Goal: Information Seeking & Learning: Learn about a topic

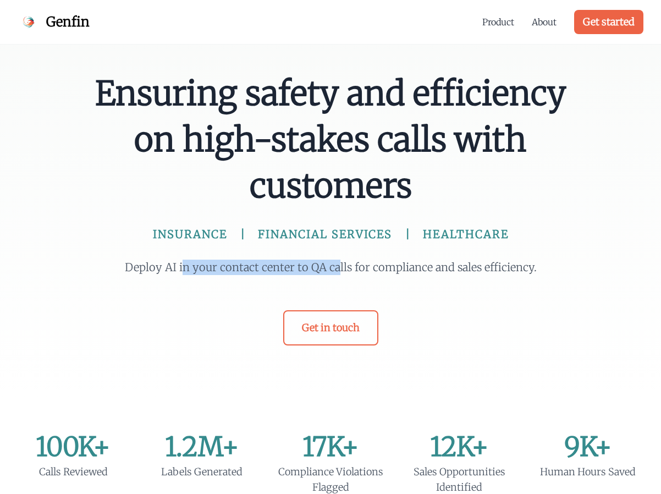
drag, startPoint x: 186, startPoint y: 270, endPoint x: 339, endPoint y: 262, distance: 152.6
click at [339, 262] on p "Deploy AI in your contact center to QA calls for compliance and sales efficienc…" at bounding box center [330, 267] width 422 height 15
click at [336, 265] on p "Deploy AI in your contact center to QA calls for compliance and sales efficienc…" at bounding box center [330, 267] width 422 height 15
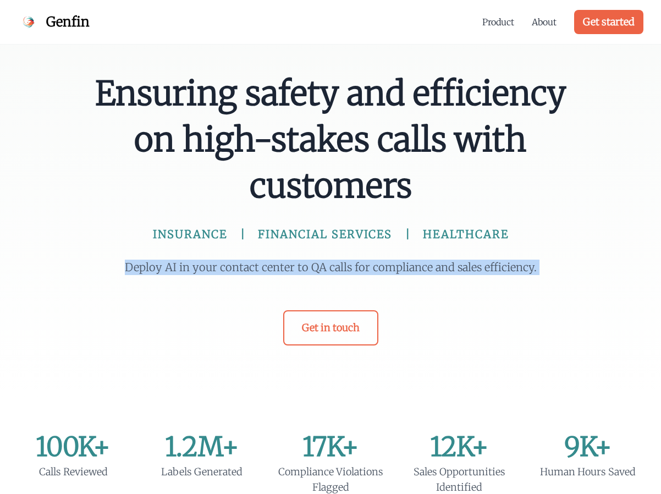
click at [336, 265] on p "Deploy AI in your contact center to QA calls for compliance and sales efficienc…" at bounding box center [330, 267] width 422 height 15
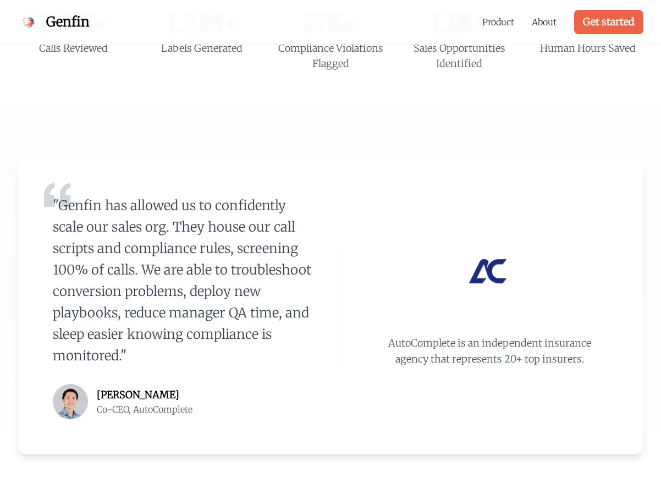
scroll to position [906, 0]
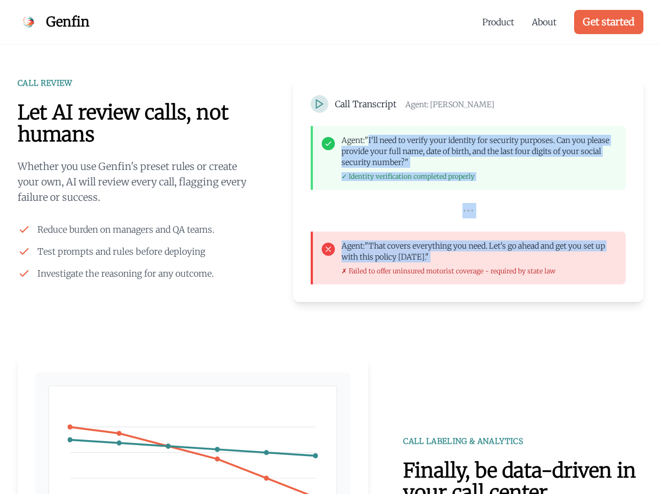
drag, startPoint x: 367, startPoint y: 142, endPoint x: 382, endPoint y: 263, distance: 121.4
click at [382, 263] on div "Agent: "I'll need to verify your identity for security purposes. Can you please…" at bounding box center [468, 205] width 315 height 158
click at [382, 263] on div "Agent: "That covers everything you need. Let's go ahead and get you set up with…" at bounding box center [480, 257] width 276 height 35
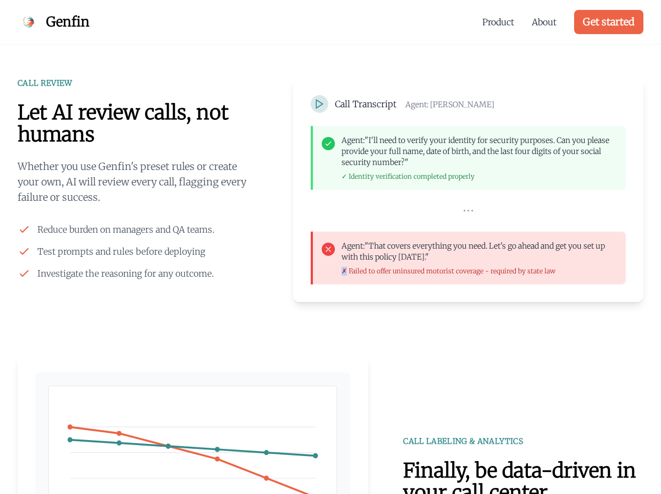
click at [382, 263] on div "Agent: "That covers everything you need. Let's go ahead and get you set up with…" at bounding box center [480, 257] width 276 height 35
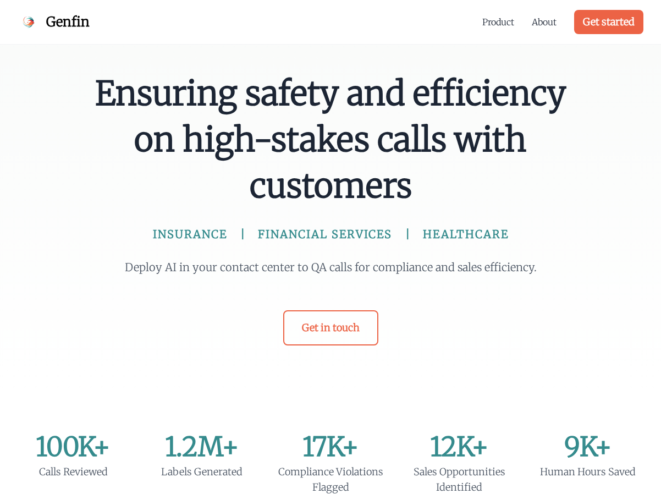
scroll to position [2408, 0]
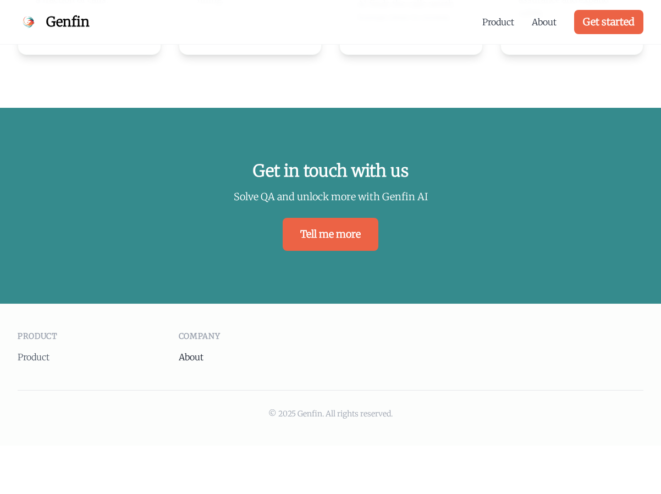
click at [184, 351] on link "About" at bounding box center [191, 356] width 25 height 11
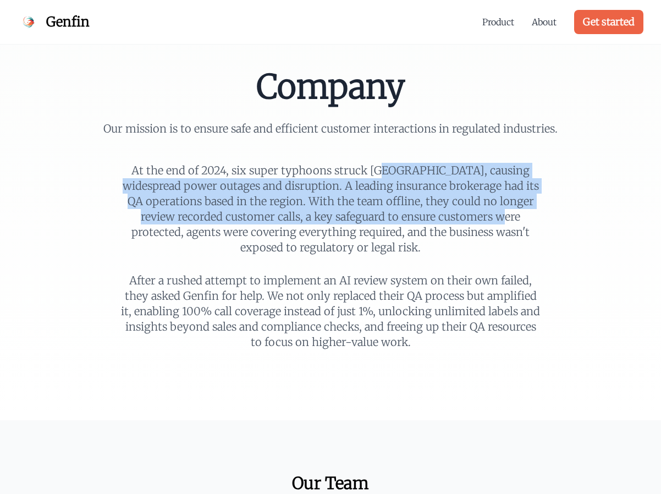
drag, startPoint x: 232, startPoint y: 169, endPoint x: 342, endPoint y: 223, distance: 122.5
click at [341, 222] on p "At the end of 2024, six super typhoons struck Southeast Asia, causing widesprea…" at bounding box center [330, 209] width 422 height 92
click at [342, 223] on p "At the end of 2024, six super typhoons struck Southeast Asia, causing widesprea…" at bounding box center [330, 209] width 422 height 92
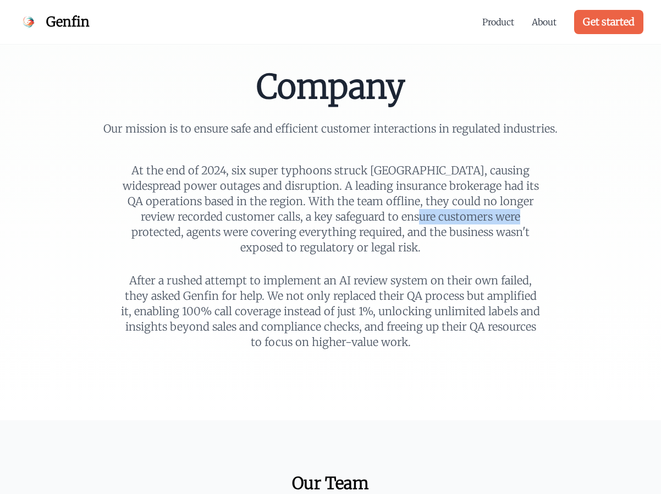
drag, startPoint x: 342, startPoint y: 223, endPoint x: 261, endPoint y: 223, distance: 80.9
click at [261, 223] on p "At the end of 2024, six super typhoons struck Southeast Asia, causing widesprea…" at bounding box center [330, 209] width 422 height 92
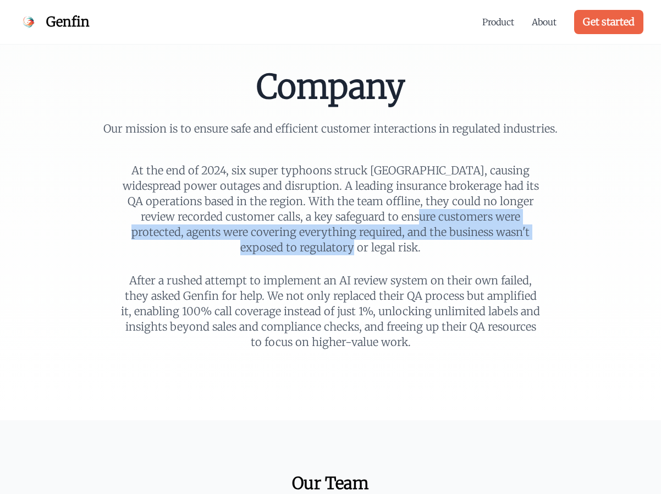
drag, startPoint x: 261, startPoint y: 223, endPoint x: 447, endPoint y: 224, distance: 186.5
click at [447, 224] on p "At the end of 2024, six super typhoons struck Southeast Asia, causing widesprea…" at bounding box center [330, 209] width 422 height 92
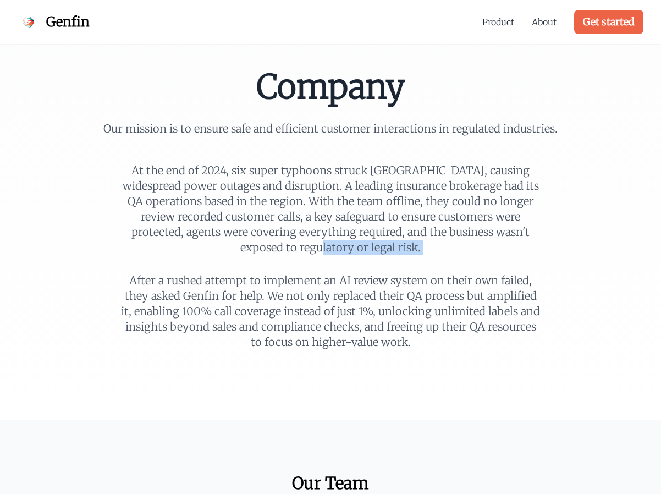
drag, startPoint x: 447, startPoint y: 224, endPoint x: 442, endPoint y: 254, distance: 30.2
click at [442, 254] on p "At the end of 2024, six super typhoons struck Southeast Asia, causing widesprea…" at bounding box center [330, 209] width 422 height 92
click at [302, 304] on p "After a rushed attempt to implement an AI review system on their own failed, th…" at bounding box center [330, 311] width 422 height 77
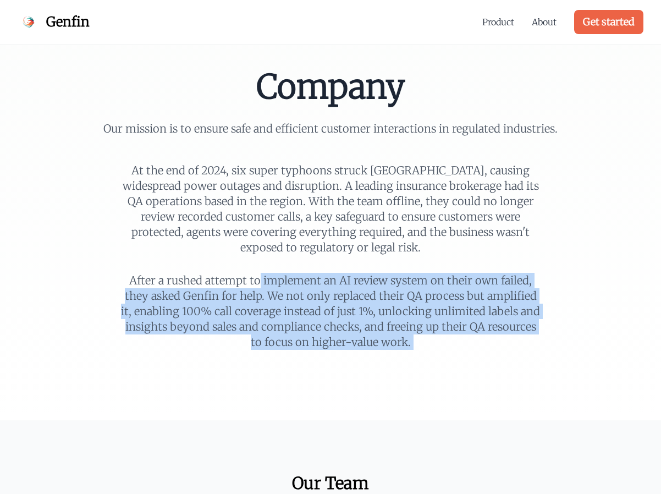
click at [302, 304] on p "After a rushed attempt to implement an AI review system on their own failed, th…" at bounding box center [330, 311] width 422 height 77
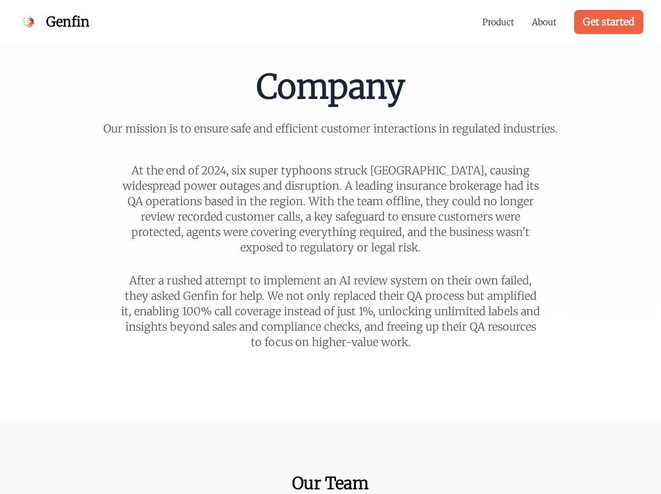
click at [332, 284] on p "After a rushed attempt to implement an AI review system on their own failed, th…" at bounding box center [330, 311] width 422 height 77
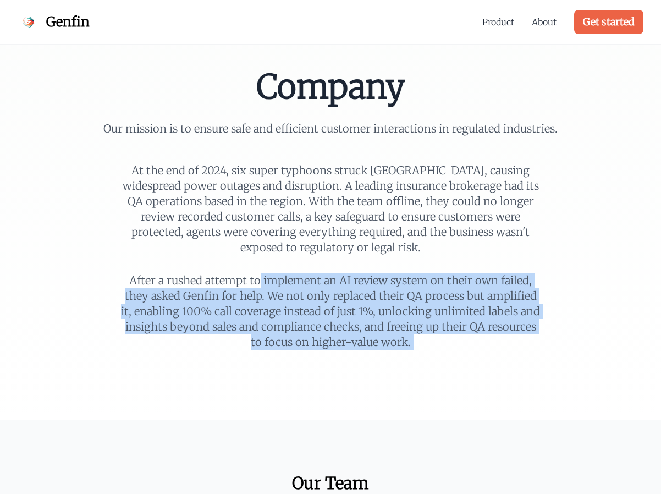
click at [332, 284] on p "After a rushed attempt to implement an AI review system on their own failed, th…" at bounding box center [330, 311] width 422 height 77
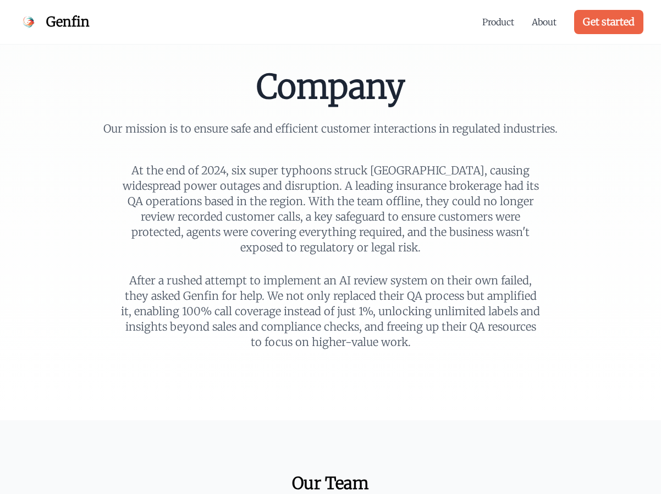
click at [298, 285] on p "After a rushed attempt to implement an AI review system on their own failed, th…" at bounding box center [330, 311] width 422 height 77
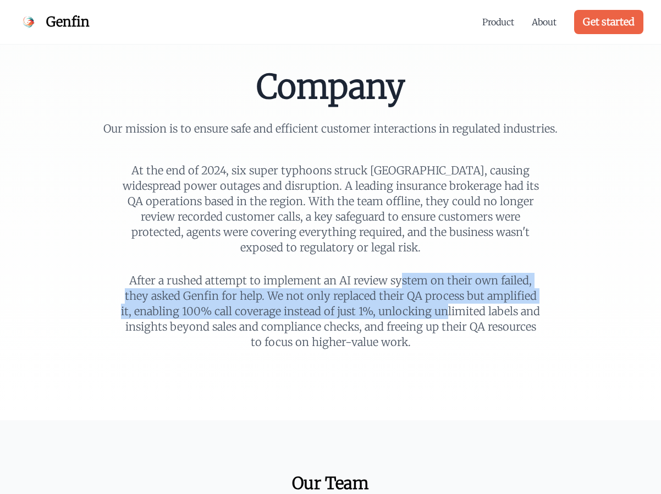
drag, startPoint x: 298, startPoint y: 285, endPoint x: 301, endPoint y: 314, distance: 28.7
click at [301, 314] on p "After a rushed attempt to implement an AI review system on their own failed, th…" at bounding box center [330, 311] width 422 height 77
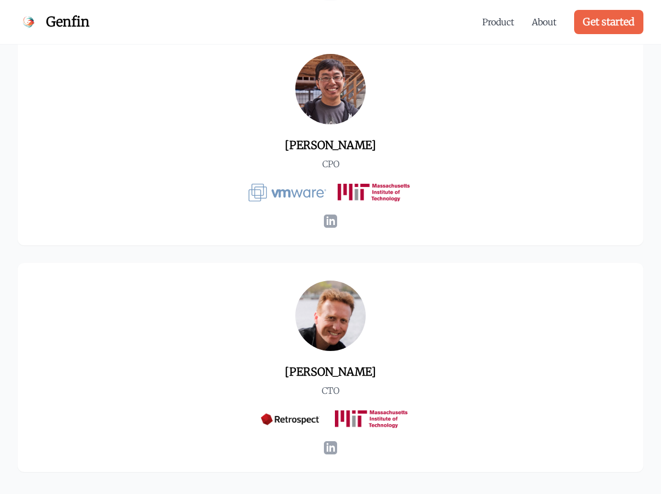
scroll to position [748, 0]
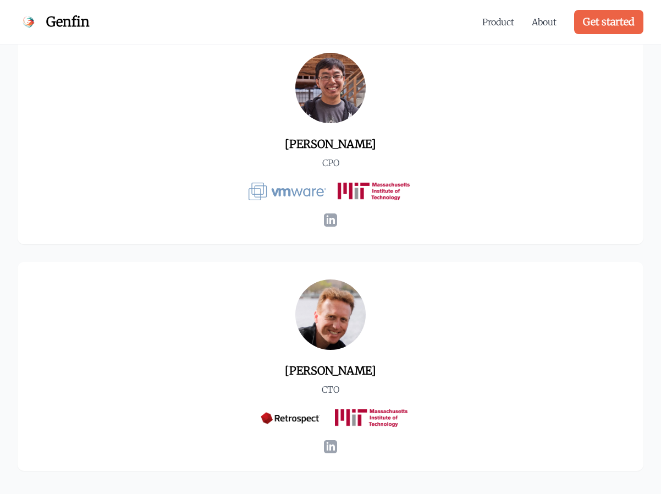
click at [326, 219] on icon at bounding box center [330, 219] width 13 height 13
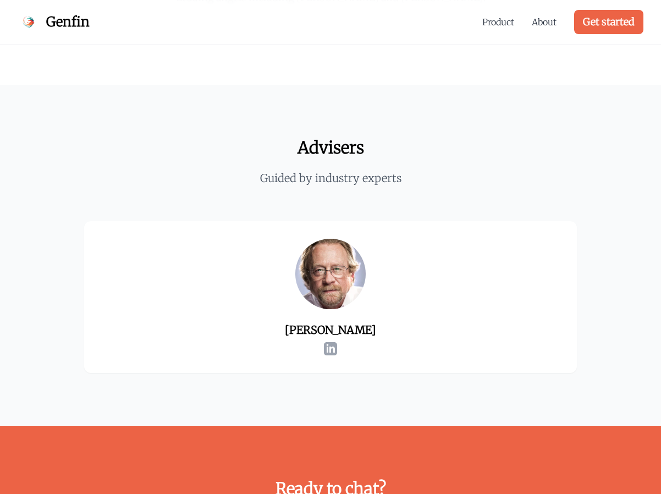
scroll to position [1701, 0]
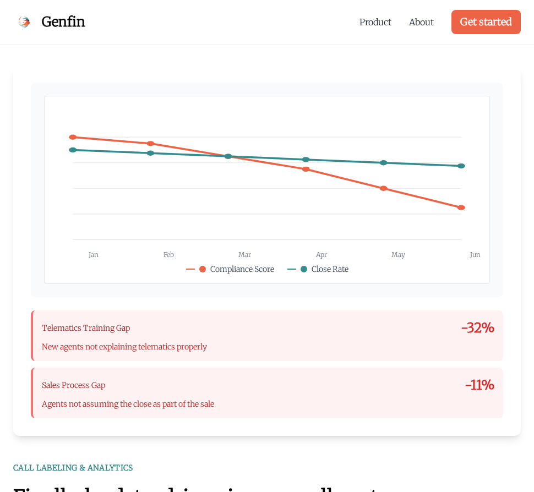
scroll to position [1397, 0]
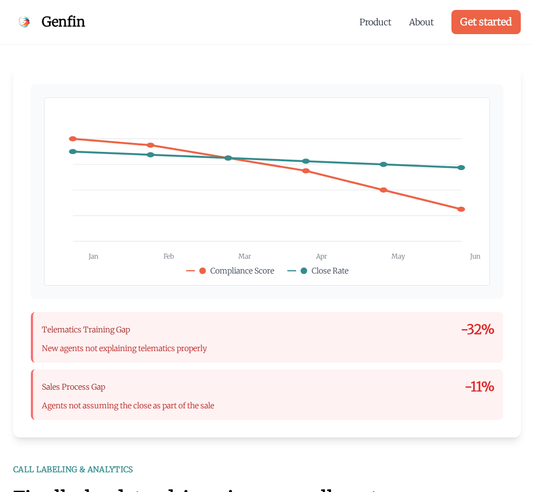
click at [144, 335] on div "Telematics Training Gap -32%" at bounding box center [268, 330] width 452 height 18
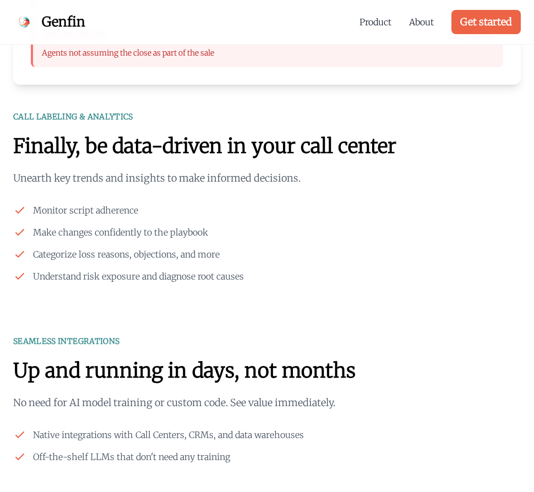
scroll to position [1749, 0]
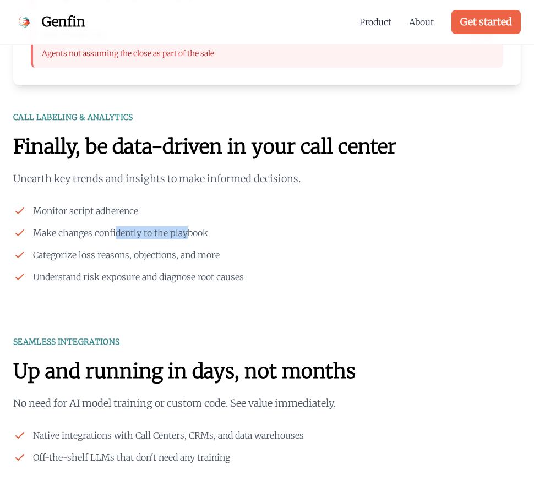
drag, startPoint x: 114, startPoint y: 238, endPoint x: 189, endPoint y: 236, distance: 74.8
click at [189, 236] on span "Make changes confidently to the playbook" at bounding box center [120, 232] width 175 height 13
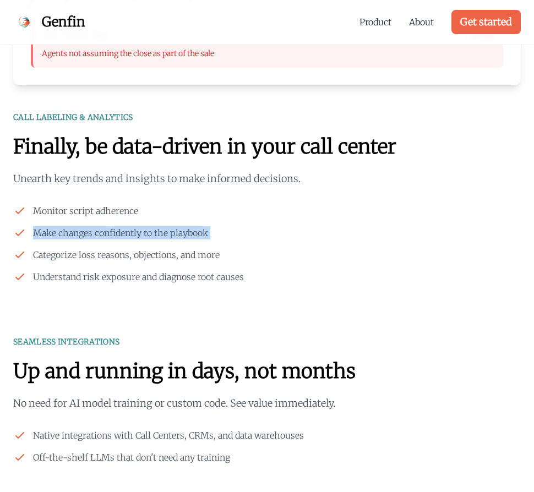
click at [189, 236] on span "Make changes confidently to the playbook" at bounding box center [120, 232] width 175 height 13
click at [101, 205] on span "Monitor script adherence" at bounding box center [85, 210] width 105 height 13
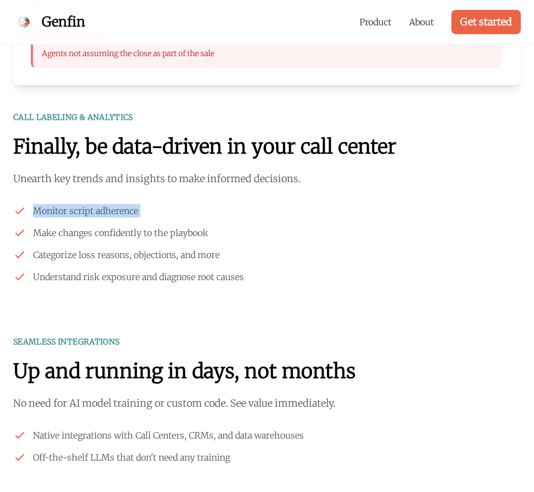
click at [101, 205] on span "Monitor script adherence" at bounding box center [85, 210] width 105 height 13
click at [105, 255] on span "Categorize loss reasons, objections, and more" at bounding box center [126, 254] width 186 height 13
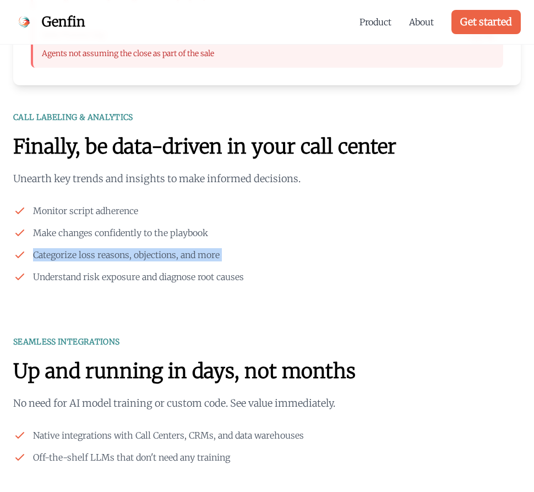
click at [105, 255] on span "Categorize loss reasons, objections, and more" at bounding box center [126, 254] width 186 height 13
click at [112, 292] on div "CALL REVIEW Let AI review calls, not humans Whether you use Genfin's preset rul…" at bounding box center [267, 255] width 534 height 1975
click at [118, 274] on span "Understand risk exposure and diagnose root causes" at bounding box center [138, 276] width 211 height 13
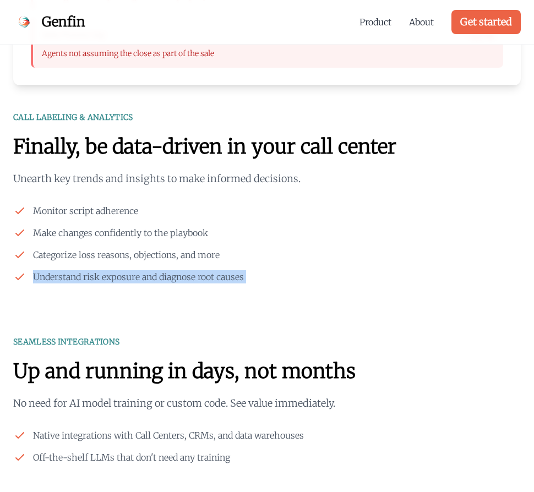
click at [118, 274] on span "Understand risk exposure and diagnose root causes" at bounding box center [138, 276] width 211 height 13
click at [101, 201] on div "CALL LABELING & ANALYTICS Finally, be data-driven in your call center Unearth k…" at bounding box center [266, 198] width 507 height 172
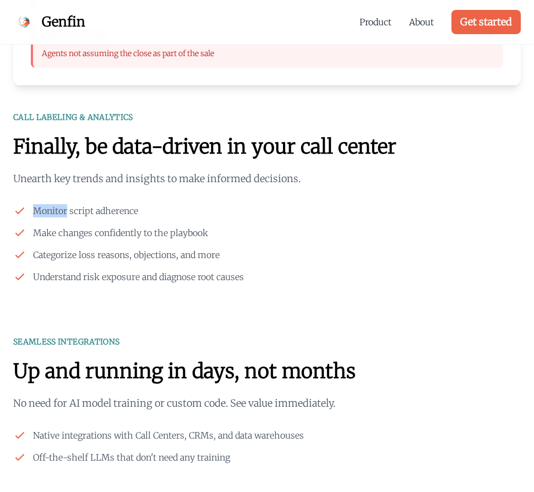
click at [101, 201] on div "CALL LABELING & ANALYTICS Finally, be data-driven in your call center Unearth k…" at bounding box center [266, 198] width 507 height 172
click at [101, 212] on span "Monitor script adherence" at bounding box center [85, 210] width 105 height 13
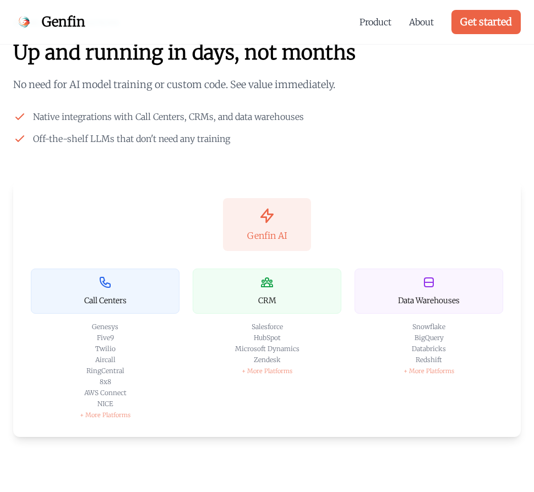
scroll to position [2071, 0]
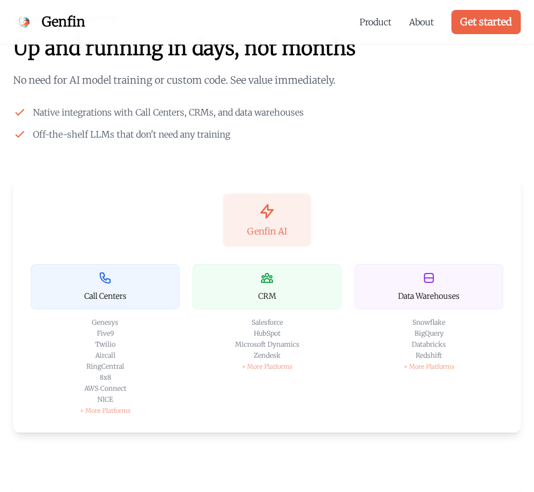
click at [271, 363] on div "+ More Platforms" at bounding box center [267, 366] width 149 height 9
click at [250, 368] on div "+ More Platforms" at bounding box center [267, 366] width 149 height 9
click at [133, 81] on p "No need for AI model training or custom code. See value immediately." at bounding box center [266, 80] width 507 height 15
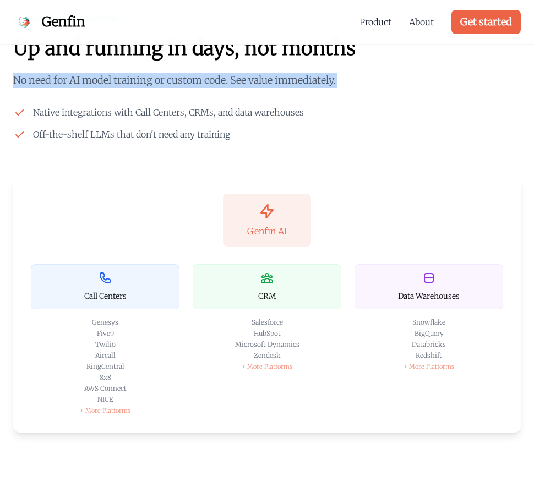
click at [133, 81] on p "No need for AI model training or custom code. See value immediately." at bounding box center [266, 80] width 507 height 15
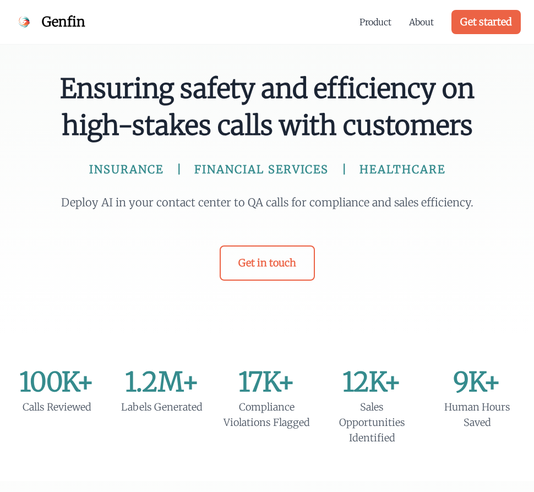
scroll to position [0, 0]
click at [60, 21] on span "Genfin" at bounding box center [63, 22] width 43 height 18
click at [422, 24] on link "About" at bounding box center [421, 21] width 25 height 13
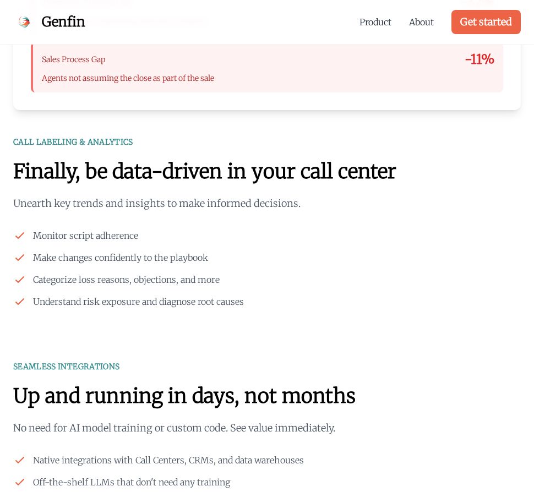
scroll to position [1766, 0]
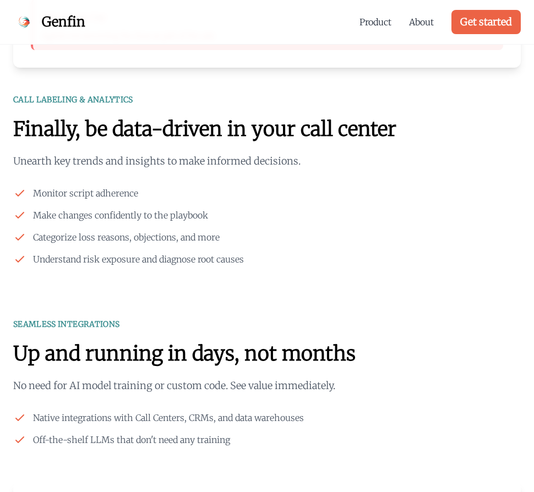
click at [166, 145] on div "CALL LABELING & ANALYTICS Finally, be data-driven in your call center Unearth k…" at bounding box center [266, 180] width 507 height 172
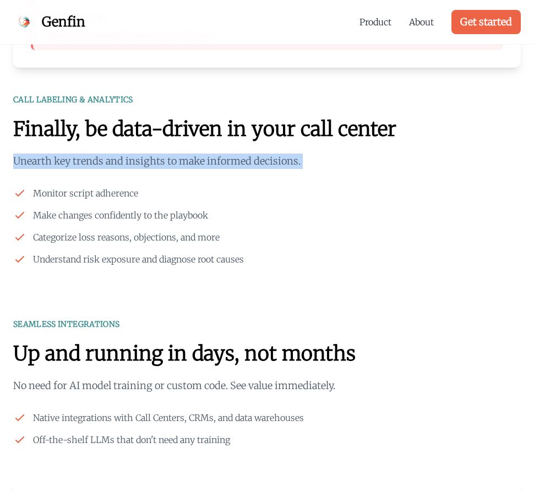
click at [166, 145] on div "CALL LABELING & ANALYTICS Finally, be data-driven in your call center Unearth k…" at bounding box center [266, 180] width 507 height 172
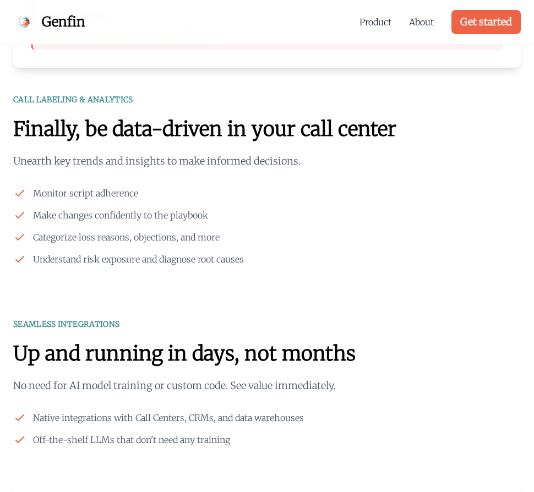
click at [152, 194] on li "Monitor script adherence" at bounding box center [266, 192] width 507 height 13
click at [142, 214] on span "Make changes confidently to the playbook" at bounding box center [120, 214] width 175 height 13
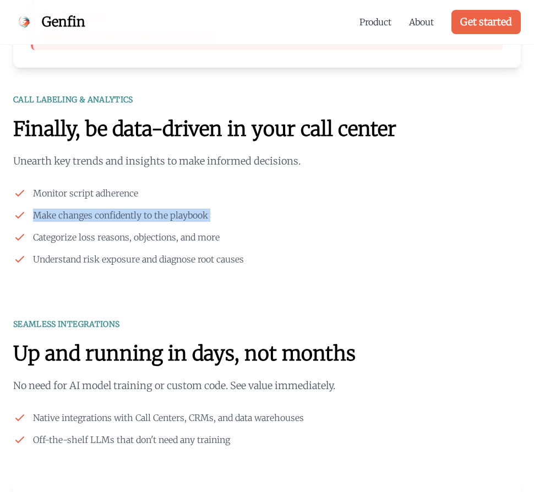
click at [142, 214] on span "Make changes confidently to the playbook" at bounding box center [120, 214] width 175 height 13
click at [142, 252] on span "Understand risk exposure and diagnose root causes" at bounding box center [138, 258] width 211 height 13
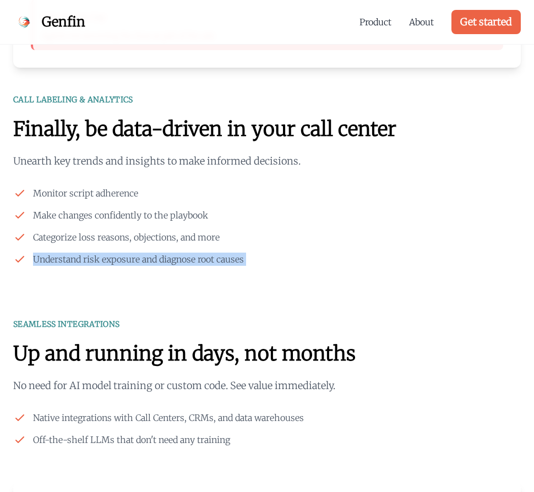
click at [142, 252] on span "Understand risk exposure and diagnose root causes" at bounding box center [138, 258] width 211 height 13
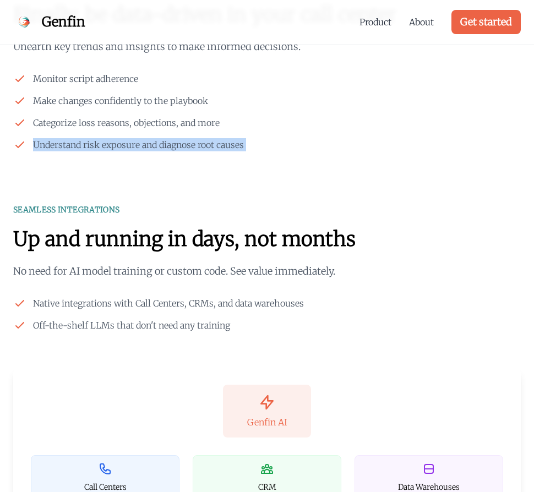
scroll to position [1908, 0]
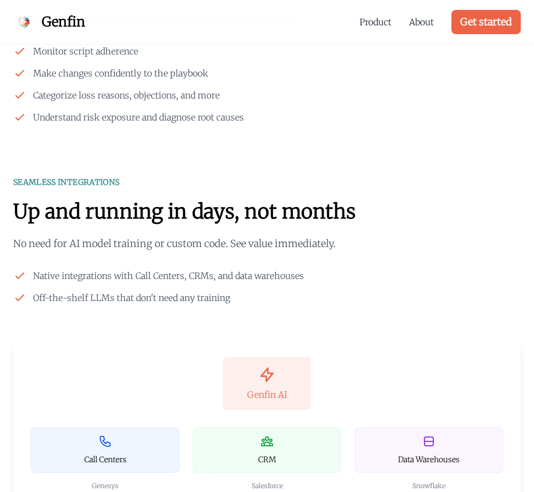
click at [149, 245] on p "No need for AI model training or custom code. See value immediately." at bounding box center [266, 243] width 507 height 15
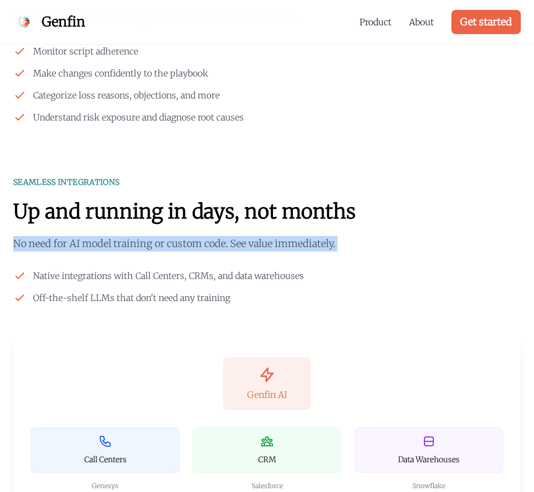
click at [149, 245] on p "No need for AI model training or custom code. See value immediately." at bounding box center [266, 243] width 507 height 15
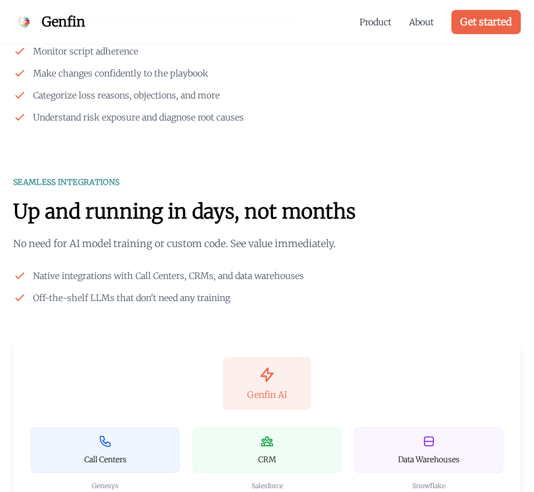
click at [149, 274] on span "Native integrations with Call Centers, CRMs, and data warehouses" at bounding box center [168, 275] width 271 height 13
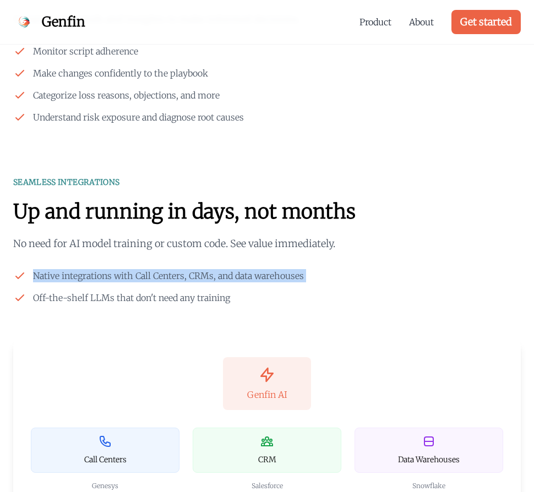
click at [149, 274] on span "Native integrations with Call Centers, CRMs, and data warehouses" at bounding box center [168, 275] width 271 height 13
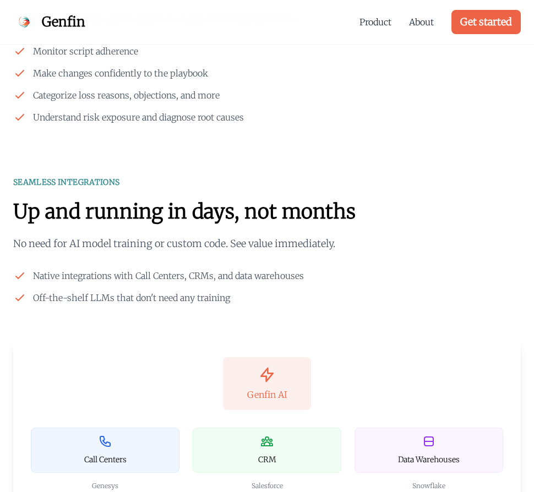
click at [149, 299] on span "Off-the-shelf LLMs that don't need any training" at bounding box center [131, 297] width 197 height 13
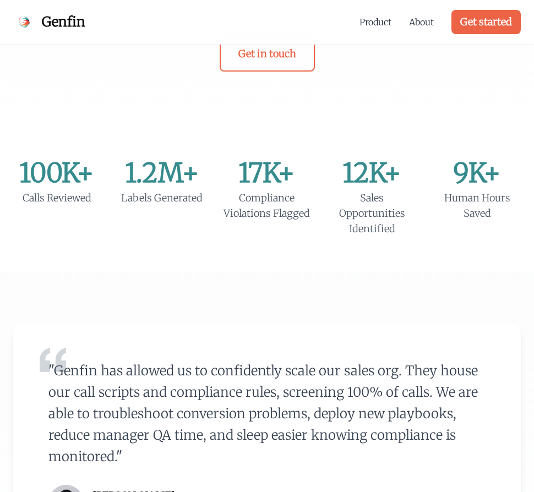
scroll to position [0, 0]
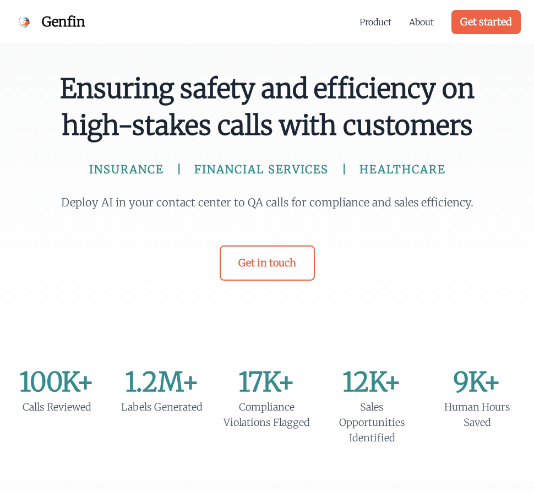
click at [220, 163] on span "FINANCIAL SERVICES" at bounding box center [261, 169] width 134 height 15
click at [216, 202] on p "Deploy AI in your contact center to QA calls for compliance and sales efficienc…" at bounding box center [267, 202] width 422 height 15
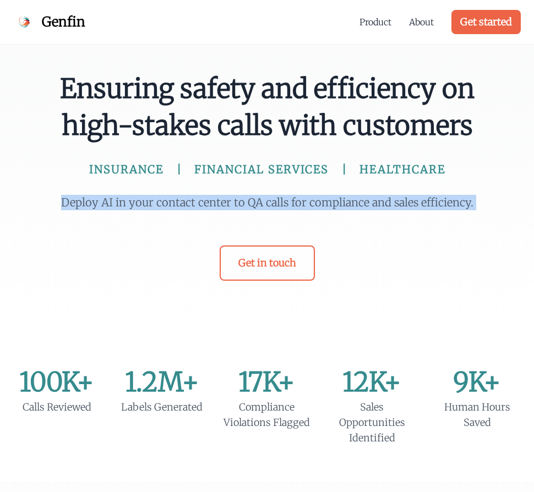
click at [216, 202] on p "Deploy AI in your contact center to QA calls for compliance and sales efficienc…" at bounding box center [267, 202] width 422 height 15
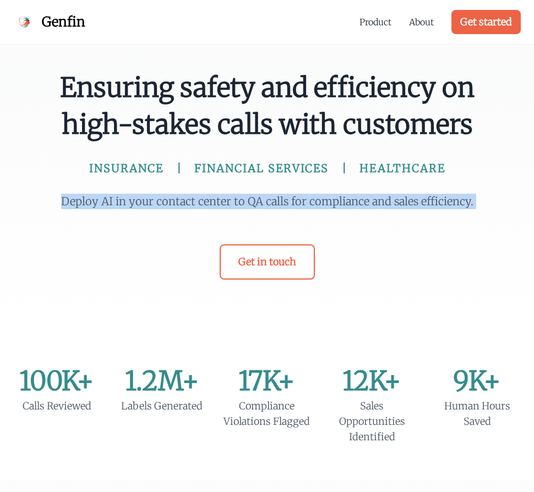
scroll to position [3, 0]
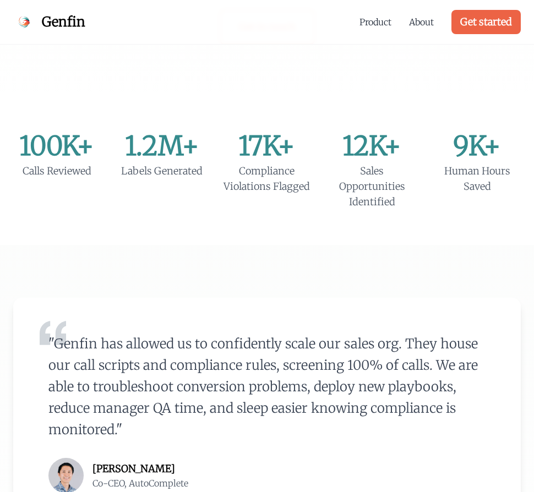
scroll to position [234, 0]
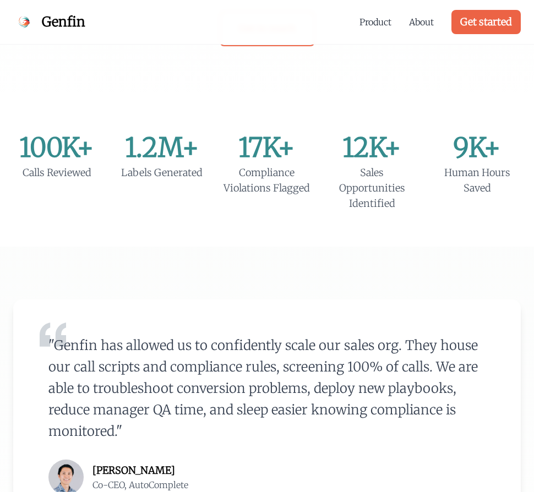
drag, startPoint x: 119, startPoint y: 350, endPoint x: 100, endPoint y: 435, distance: 86.9
click at [100, 435] on blockquote ""Genfin has allowed us to confidently scale our sales org. They house our call …" at bounding box center [266, 387] width 437 height 107
drag, startPoint x: 100, startPoint y: 435, endPoint x: 127, endPoint y: 363, distance: 77.1
click at [127, 363] on blockquote ""Genfin has allowed us to confidently scale our sales org. They house our call …" at bounding box center [266, 387] width 437 height 107
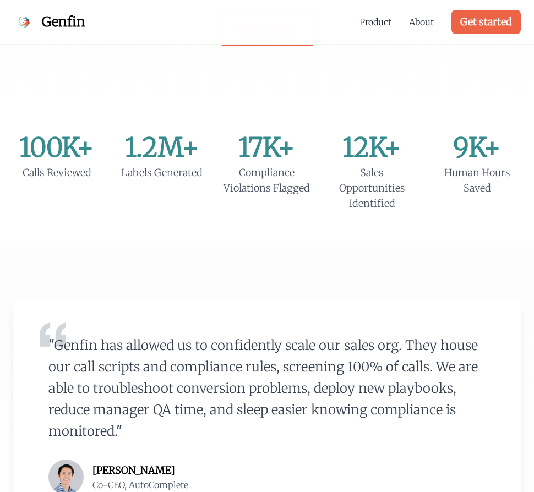
click at [127, 363] on blockquote ""Genfin has allowed us to confidently scale our sales org. They house our call …" at bounding box center [266, 387] width 437 height 107
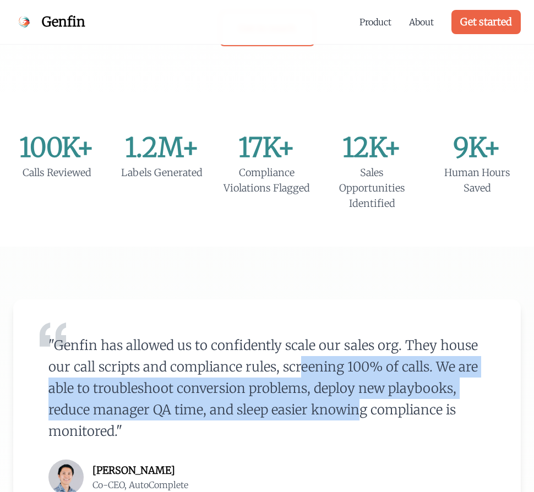
drag, startPoint x: 127, startPoint y: 363, endPoint x: 119, endPoint y: 407, distance: 44.7
click at [119, 407] on blockquote ""Genfin has allowed us to confidently scale our sales org. They house our call …" at bounding box center [266, 387] width 437 height 107
drag, startPoint x: 119, startPoint y: 407, endPoint x: 151, endPoint y: 366, distance: 51.8
click at [151, 366] on blockquote ""Genfin has allowed us to confidently scale our sales org. They house our call …" at bounding box center [266, 387] width 437 height 107
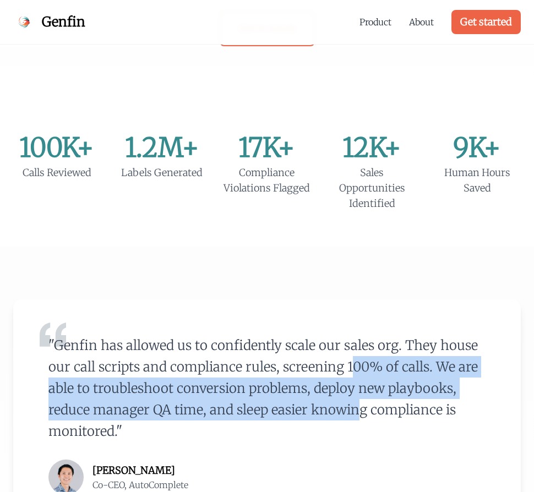
click at [151, 366] on blockquote ""Genfin has allowed us to confidently scale our sales org. They house our call …" at bounding box center [266, 387] width 437 height 107
drag, startPoint x: 151, startPoint y: 366, endPoint x: 140, endPoint y: 417, distance: 52.9
click at [140, 417] on blockquote ""Genfin has allowed us to confidently scale our sales org. They house our call …" at bounding box center [266, 387] width 437 height 107
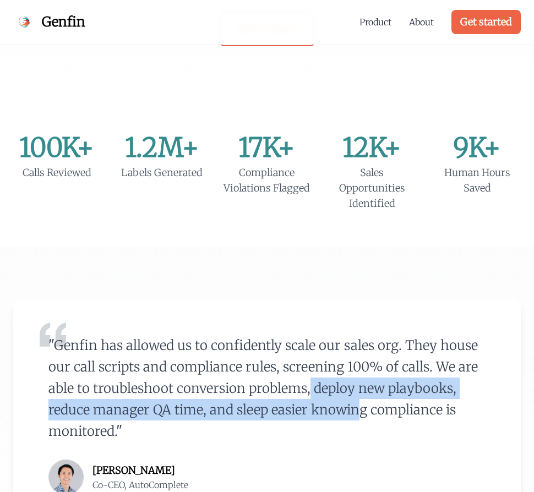
drag, startPoint x: 140, startPoint y: 417, endPoint x: 161, endPoint y: 378, distance: 45.0
click at [161, 378] on blockquote ""Genfin has allowed us to confidently scale our sales org. They house our call …" at bounding box center [266, 387] width 437 height 107
drag, startPoint x: 161, startPoint y: 378, endPoint x: 146, endPoint y: 430, distance: 53.9
click at [146, 429] on blockquote ""Genfin has allowed us to confidently scale our sales org. They house our call …" at bounding box center [266, 387] width 437 height 107
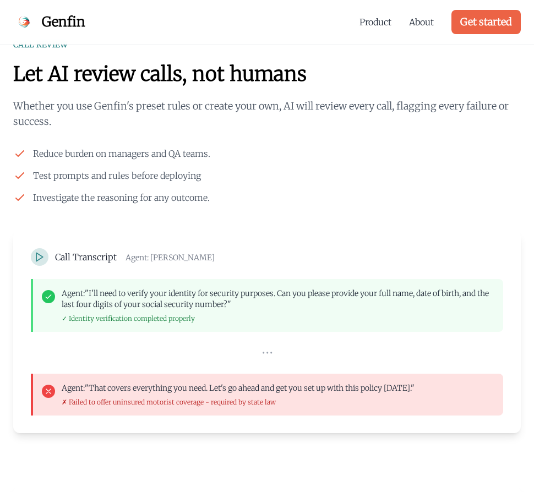
scroll to position [979, 0]
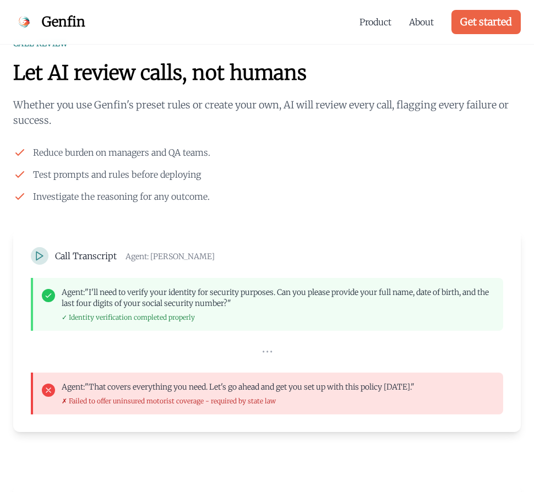
click at [65, 169] on span "Test prompts and rules before deploying" at bounding box center [117, 174] width 168 height 13
click at [70, 111] on p "Whether you use Genfin's preset rules or create your own, AI will review every …" at bounding box center [266, 112] width 507 height 31
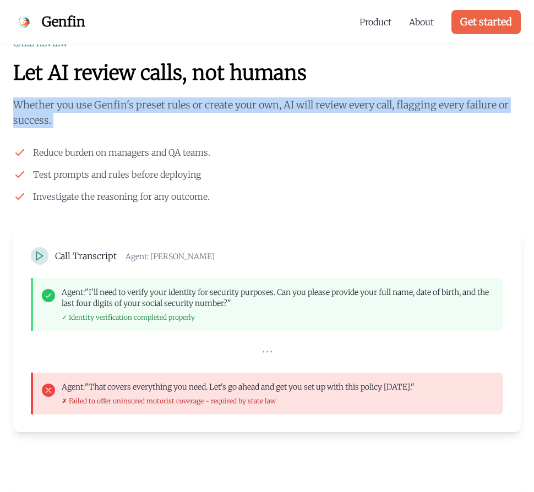
click at [70, 111] on p "Whether you use Genfin's preset rules or create your own, AI will review every …" at bounding box center [266, 112] width 507 height 31
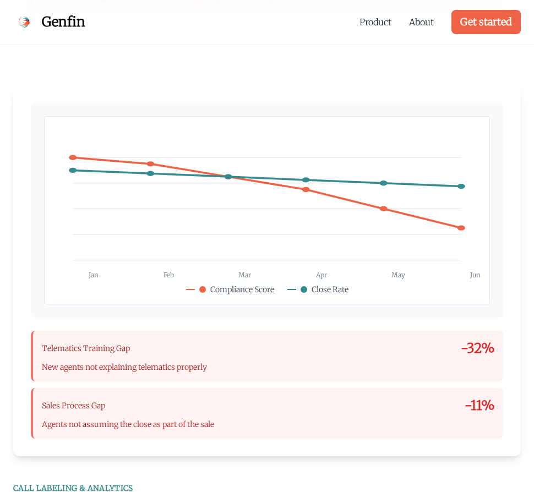
scroll to position [1376, 0]
